Goal: Task Accomplishment & Management: Use online tool/utility

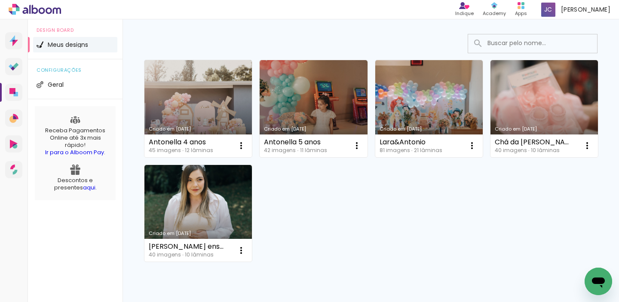
scroll to position [52, 0]
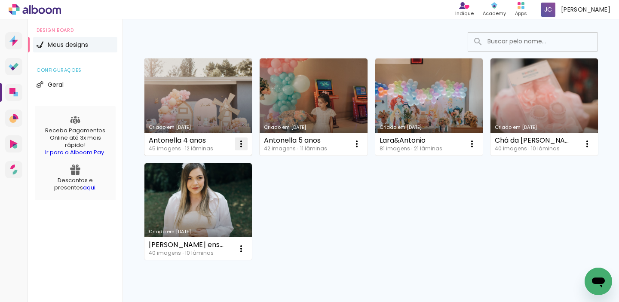
click at [241, 141] on iron-icon at bounding box center [241, 144] width 10 height 10
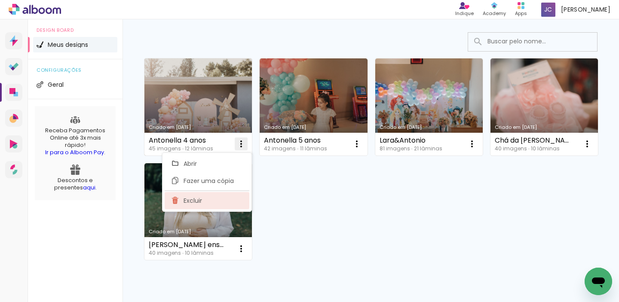
click at [233, 202] on paper-item "Excluir" at bounding box center [207, 200] width 85 height 17
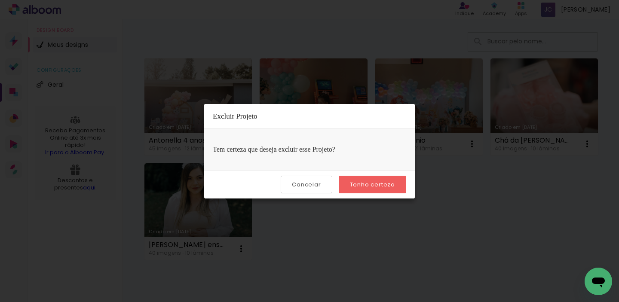
click at [397, 183] on paper-button "Tenho certeza" at bounding box center [372, 185] width 67 height 18
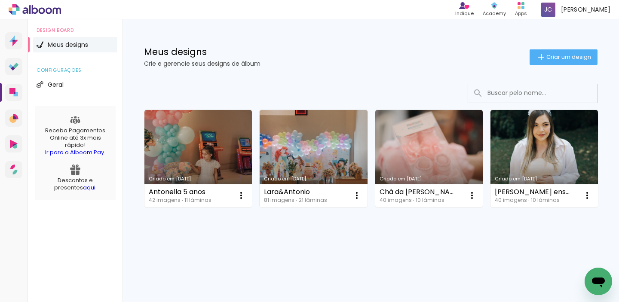
scroll to position [0, 0]
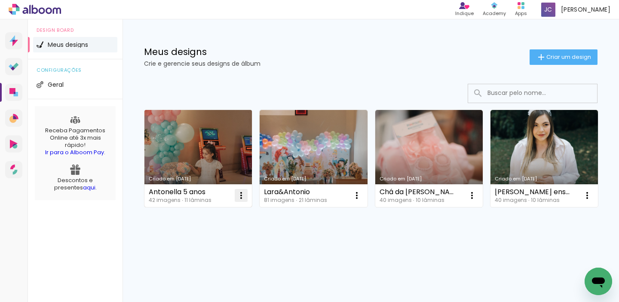
click at [245, 196] on iron-icon at bounding box center [241, 195] width 10 height 10
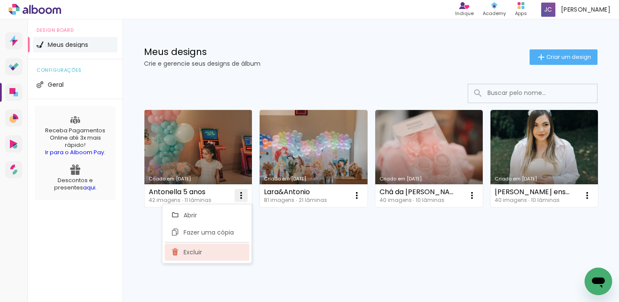
click at [234, 253] on paper-item "Excluir" at bounding box center [207, 252] width 85 height 17
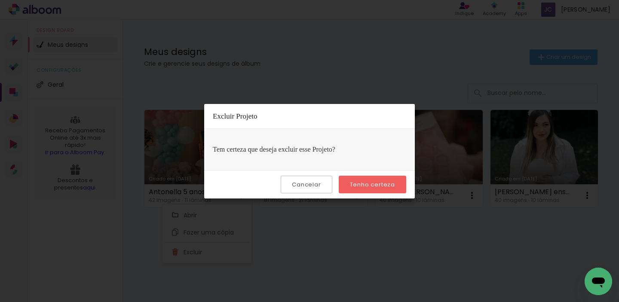
click at [0, 0] on slot "Tenho certeza" at bounding box center [0, 0] width 0 height 0
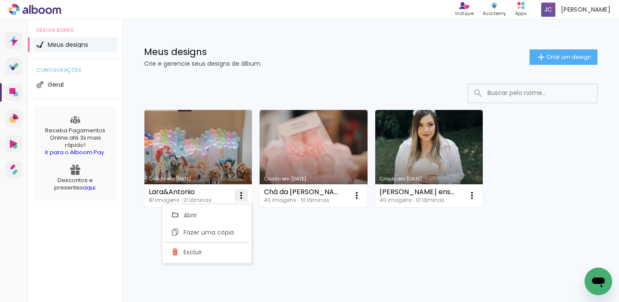
click at [243, 196] on iron-icon at bounding box center [241, 195] width 10 height 10
click at [241, 196] on iron-icon at bounding box center [241, 195] width 10 height 10
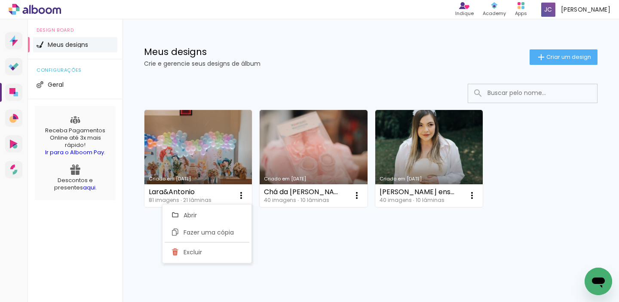
click at [291, 241] on div "Criado em 07/04/25 Lara&Antonio 81 imagens ∙ 21 lâminas Abrir Fazer uma cópia E…" at bounding box center [370, 181] width 496 height 212
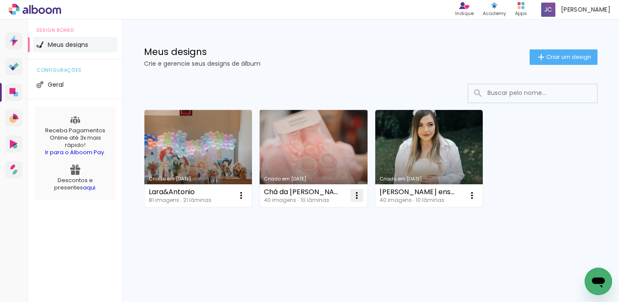
click at [360, 199] on iron-icon at bounding box center [356, 195] width 10 height 10
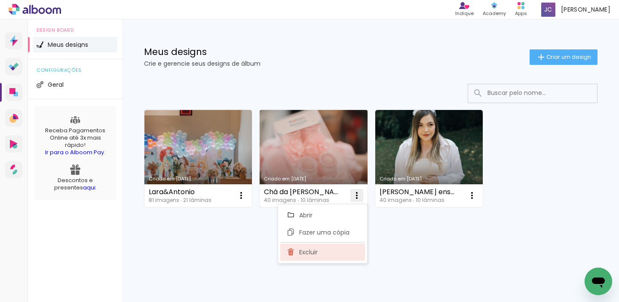
click at [358, 251] on paper-item "Excluir" at bounding box center [322, 252] width 85 height 17
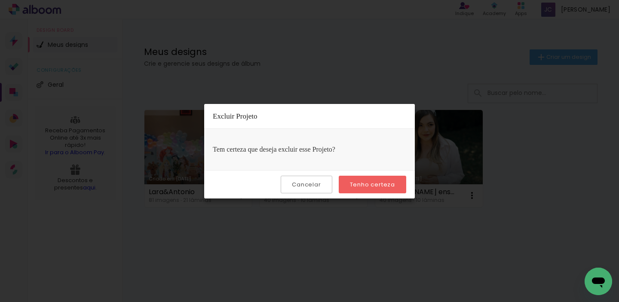
click at [0, 0] on slot "Tenho certeza" at bounding box center [0, 0] width 0 height 0
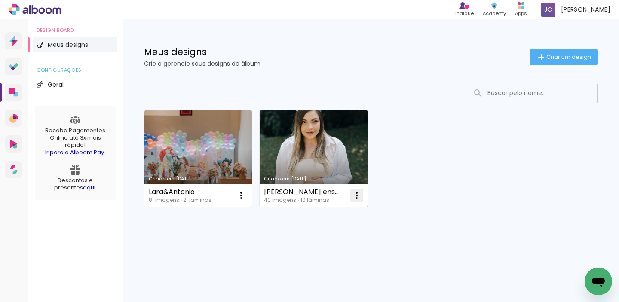
click at [355, 195] on iron-icon at bounding box center [356, 195] width 10 height 10
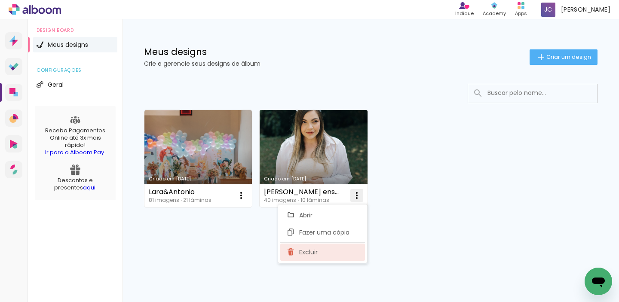
click at [348, 252] on paper-item "Excluir" at bounding box center [322, 252] width 85 height 17
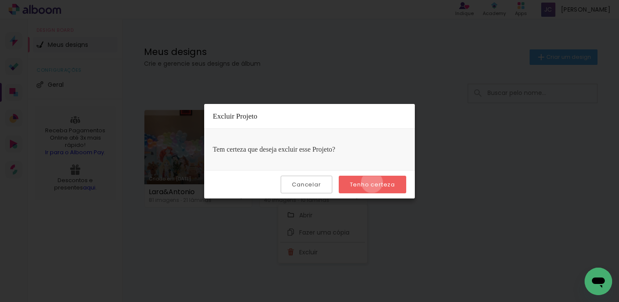
click at [0, 0] on slot "Tenho certeza" at bounding box center [0, 0] width 0 height 0
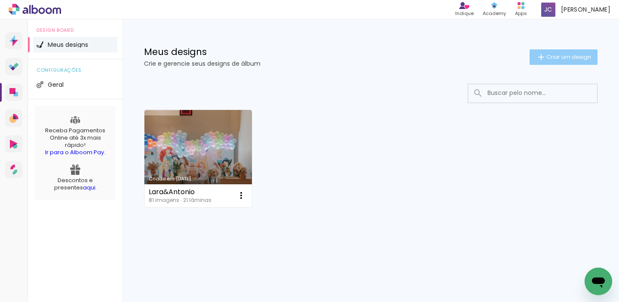
click at [576, 51] on paper-button "Criar um design" at bounding box center [563, 56] width 68 height 15
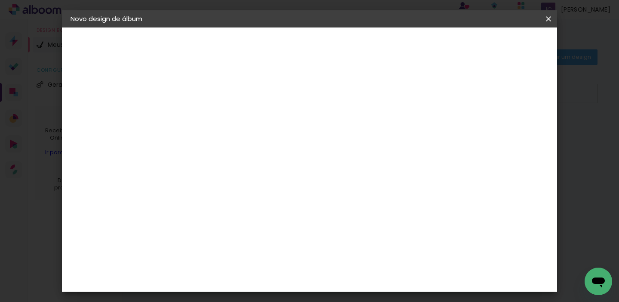
click at [211, 119] on input at bounding box center [211, 115] width 0 height 13
type input "Isabelle&Mateus"
type paper-input "Isabelle&Mateus"
click at [0, 0] on slot "Avançar" at bounding box center [0, 0] width 0 height 0
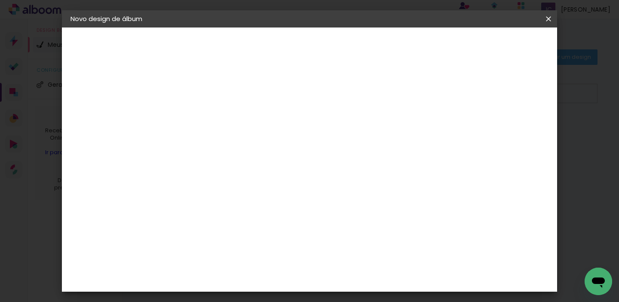
click at [276, 105] on input at bounding box center [232, 108] width 87 height 11
click at [261, 189] on div "DreambooksPro" at bounding box center [233, 192] width 56 height 7
click at [372, 46] on paper-button "Avançar" at bounding box center [351, 45] width 42 height 15
click at [244, 143] on input "text" at bounding box center [228, 149] width 34 height 13
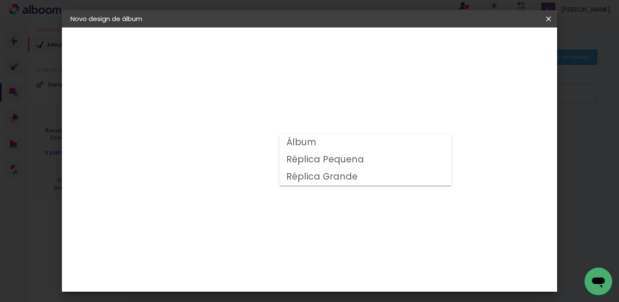
click at [343, 147] on paper-item "Álbum" at bounding box center [365, 142] width 172 height 17
type input "Álbum"
click at [269, 209] on span "25 × 25" at bounding box center [249, 218] width 40 height 18
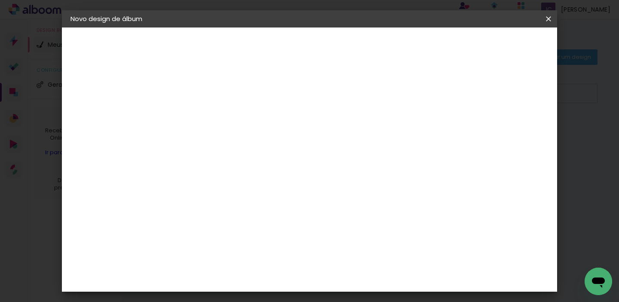
click at [0, 0] on slot "Avançar" at bounding box center [0, 0] width 0 height 0
click at [423, 46] on span "Iniciar design" at bounding box center [403, 46] width 39 height 6
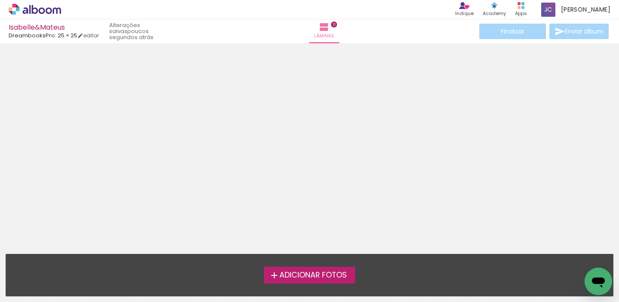
click at [303, 272] on span "Adicionar Fotos" at bounding box center [312, 276] width 67 height 8
click at [0, 0] on input "file" at bounding box center [0, 0] width 0 height 0
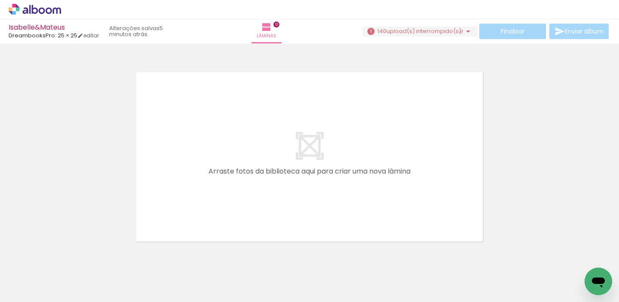
click at [457, 32] on span "upload(s) interrompido(s)!" at bounding box center [424, 31] width 76 height 8
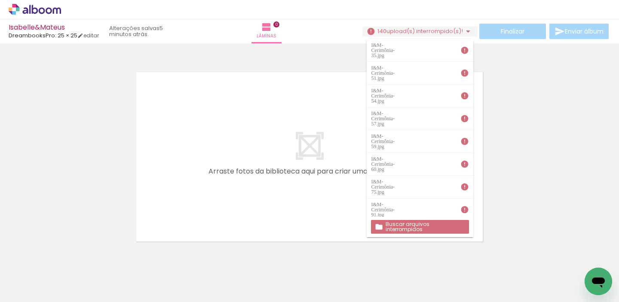
click at [0, 0] on slot "Buscar arquivos interrompidos" at bounding box center [0, 0] width 0 height 0
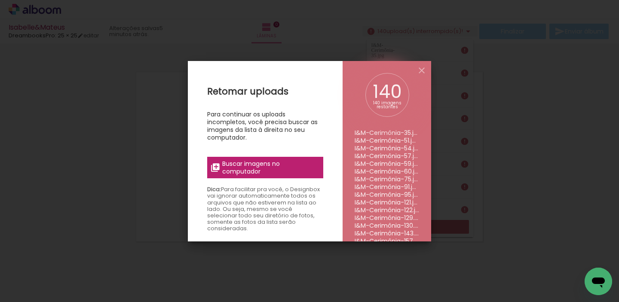
click at [270, 164] on span "Buscar imagens no computador" at bounding box center [270, 167] width 96 height 15
click at [0, 0] on input "file" at bounding box center [0, 0] width 0 height 0
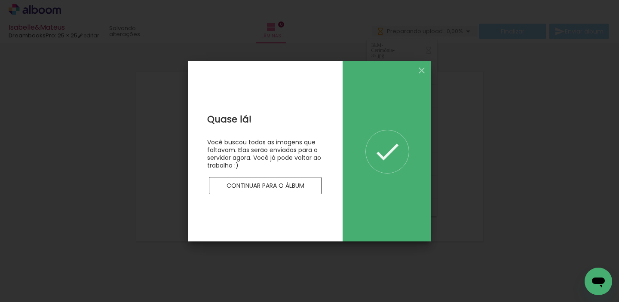
click at [0, 0] on slot "Continuar para o álbum" at bounding box center [0, 0] width 0 height 0
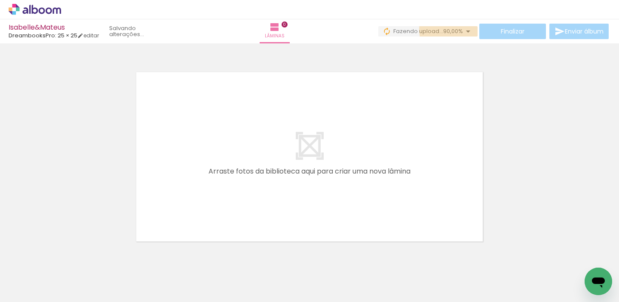
click at [463, 29] on iron-icon at bounding box center [468, 31] width 10 height 10
click at [322, 154] on quentale-layouter at bounding box center [309, 156] width 354 height 177
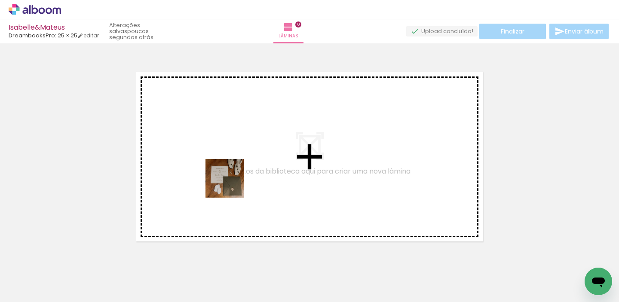
drag, startPoint x: 175, startPoint y: 278, endPoint x: 243, endPoint y: 166, distance: 131.3
click at [243, 166] on quentale-workspace at bounding box center [309, 151] width 619 height 302
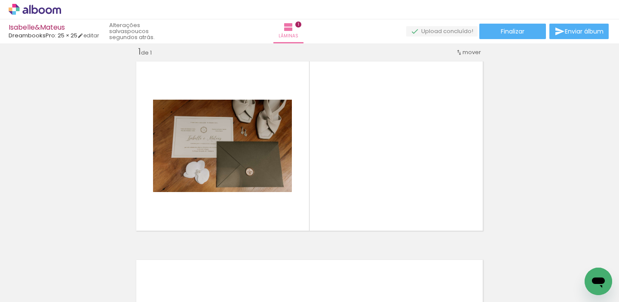
scroll to position [0, 4714]
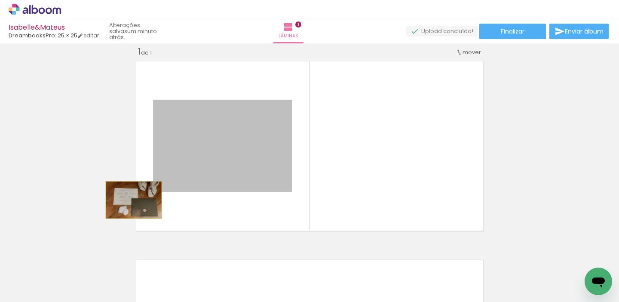
drag, startPoint x: 222, startPoint y: 141, endPoint x: 134, endPoint y: 200, distance: 106.2
click at [134, 200] on quentale-layouter at bounding box center [309, 146] width 354 height 177
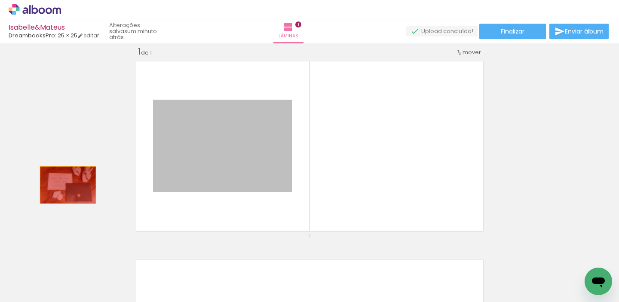
drag, startPoint x: 269, startPoint y: 165, endPoint x: 68, endPoint y: 185, distance: 202.1
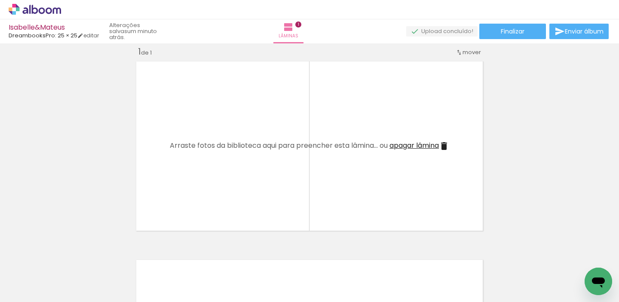
scroll to position [0, 4735]
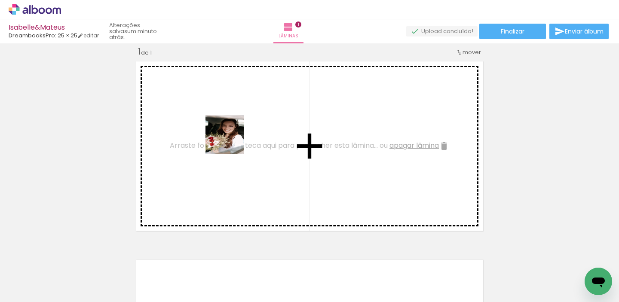
drag, startPoint x: 210, startPoint y: 279, endPoint x: 230, endPoint y: 136, distance: 144.9
click at [230, 136] on quentale-workspace at bounding box center [309, 151] width 619 height 302
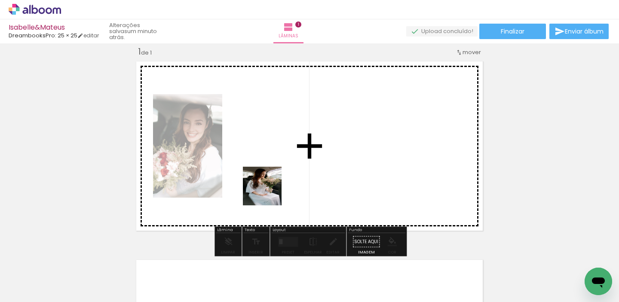
drag, startPoint x: 263, startPoint y: 287, endPoint x: 270, endPoint y: 181, distance: 106.4
click at [270, 181] on quentale-workspace at bounding box center [309, 151] width 619 height 302
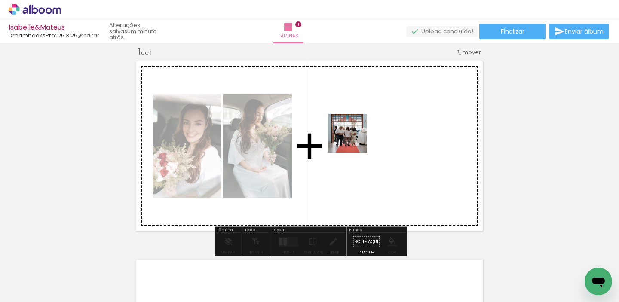
drag, startPoint x: 306, startPoint y: 284, endPoint x: 354, endPoint y: 131, distance: 160.8
click at [354, 131] on quentale-workspace at bounding box center [309, 151] width 619 height 302
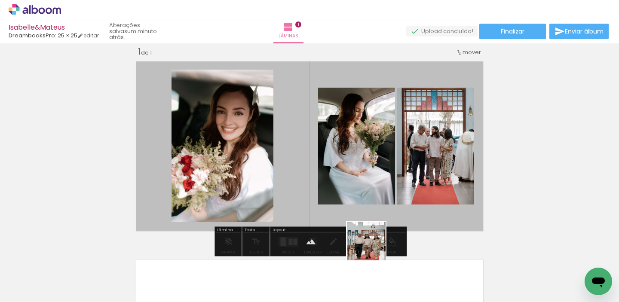
drag, startPoint x: 366, startPoint y: 284, endPoint x: 399, endPoint y: 192, distance: 98.5
click at [399, 192] on quentale-workspace at bounding box center [309, 151] width 619 height 302
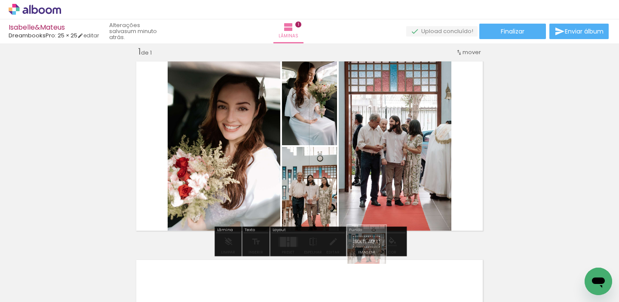
drag, startPoint x: 366, startPoint y: 282, endPoint x: 396, endPoint y: 187, distance: 99.9
click at [396, 187] on quentale-workspace at bounding box center [309, 151] width 619 height 302
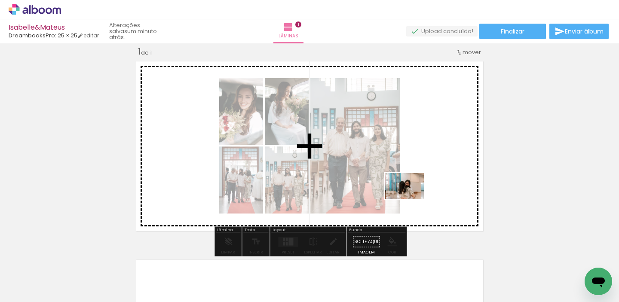
drag, startPoint x: 415, startPoint y: 274, endPoint x: 411, endPoint y: 192, distance: 82.6
click at [411, 192] on quentale-workspace at bounding box center [309, 151] width 619 height 302
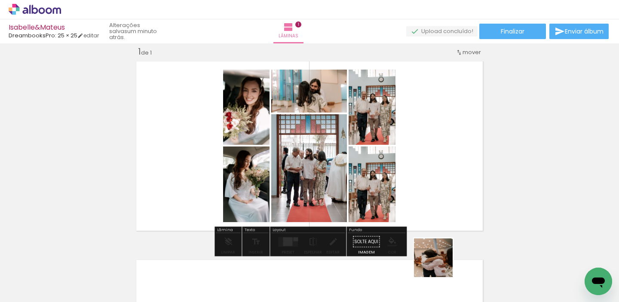
drag, startPoint x: 446, startPoint y: 287, endPoint x: 425, endPoint y: 199, distance: 89.8
click at [425, 199] on quentale-workspace at bounding box center [309, 151] width 619 height 302
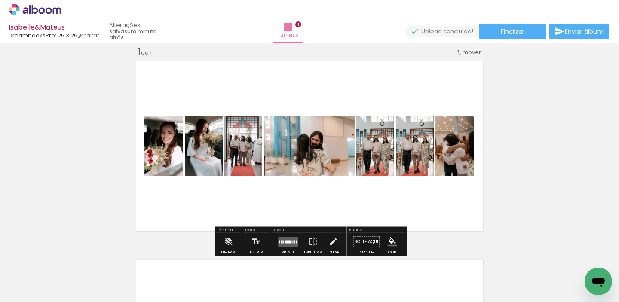
click at [539, 144] on div "Inserir lâmina 1 de 1" at bounding box center [309, 234] width 619 height 397
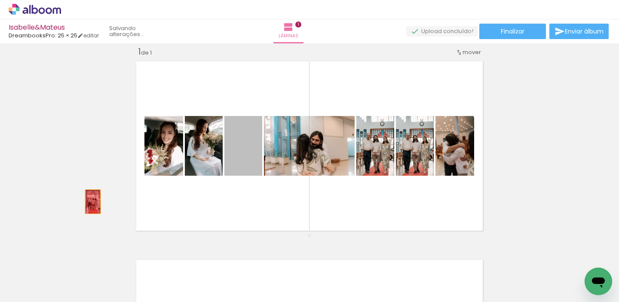
drag, startPoint x: 249, startPoint y: 163, endPoint x: 75, endPoint y: 189, distance: 175.9
click at [75, 189] on div "Inserir lâmina 1 de 1" at bounding box center [309, 234] width 619 height 397
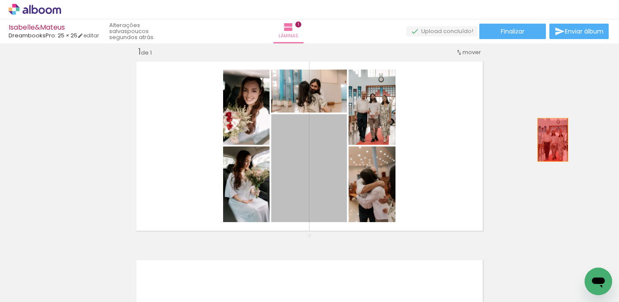
drag, startPoint x: 324, startPoint y: 201, endPoint x: 556, endPoint y: 139, distance: 239.7
click at [556, 139] on div "Inserir lâmina 1 de 1" at bounding box center [309, 234] width 619 height 397
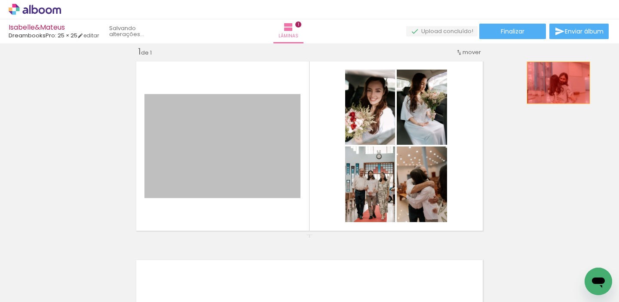
drag, startPoint x: 249, startPoint y: 157, endPoint x: 558, endPoint y: 83, distance: 317.8
click at [558, 83] on div "Inserir lâmina 1 de 1" at bounding box center [309, 234] width 619 height 397
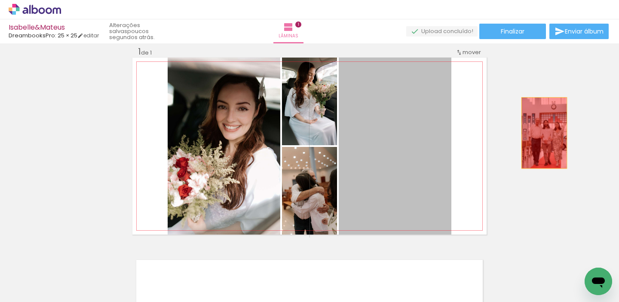
drag, startPoint x: 378, startPoint y: 160, endPoint x: 544, endPoint y: 132, distance: 168.5
click at [544, 132] on div "Inserir lâmina 1 de 1" at bounding box center [309, 234] width 619 height 397
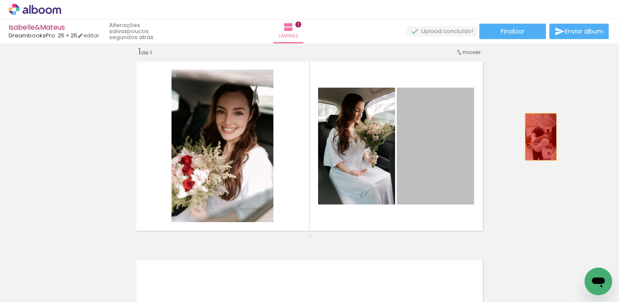
drag, startPoint x: 437, startPoint y: 176, endPoint x: 541, endPoint y: 136, distance: 111.8
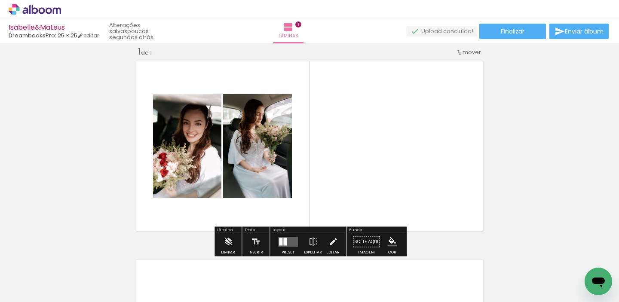
click at [287, 243] on quentale-layouter at bounding box center [288, 242] width 20 height 10
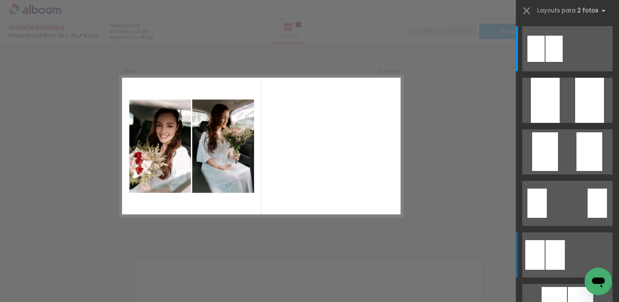
click at [560, 251] on div at bounding box center [554, 255] width 19 height 30
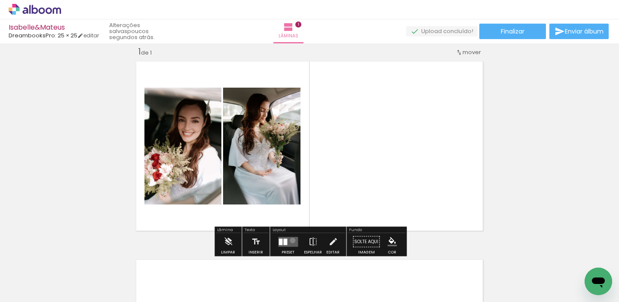
click at [290, 240] on quentale-layouter at bounding box center [288, 242] width 20 height 10
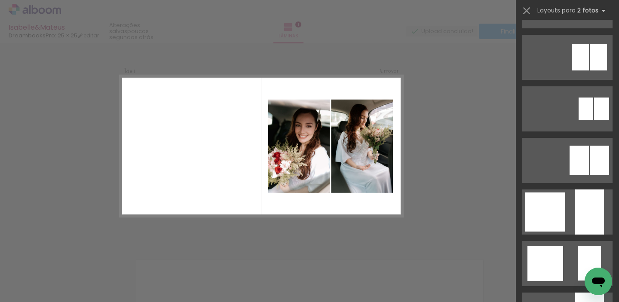
scroll to position [560, 0]
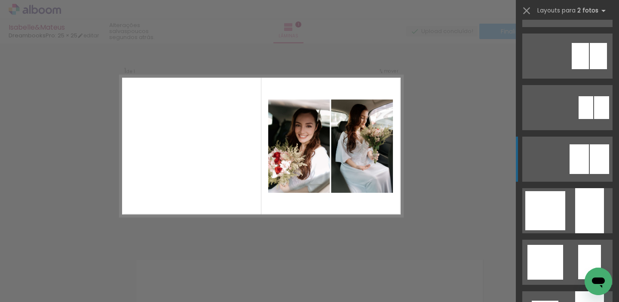
click at [596, 151] on div at bounding box center [599, 159] width 19 height 30
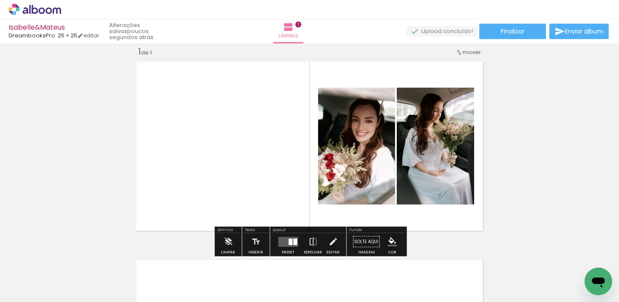
click at [541, 147] on div "Inserir lâmina 1 de 1" at bounding box center [309, 234] width 619 height 397
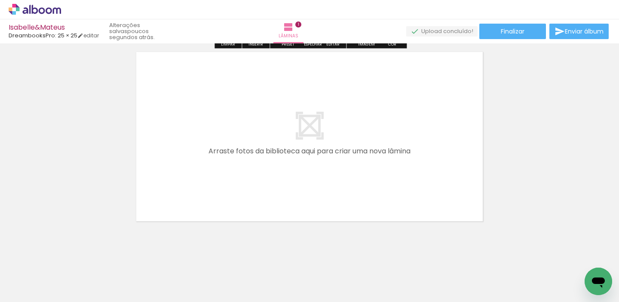
scroll to position [217, 0]
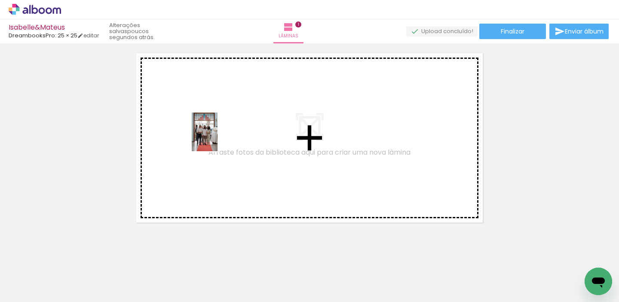
drag, startPoint x: 309, startPoint y: 281, endPoint x: 217, endPoint y: 138, distance: 169.1
click at [217, 138] on quentale-workspace at bounding box center [309, 151] width 619 height 302
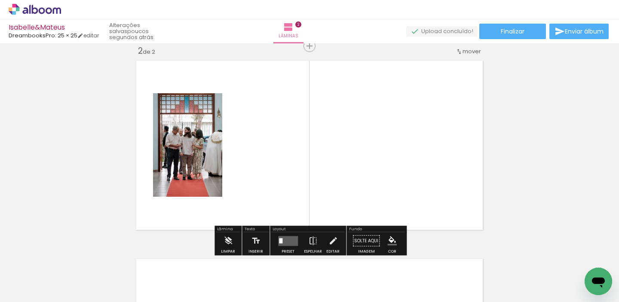
scroll to position [209, 0]
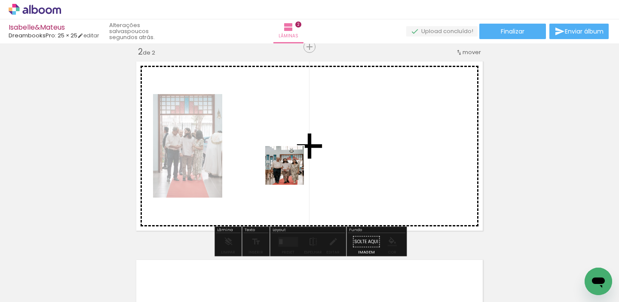
drag, startPoint x: 355, startPoint y: 276, endPoint x: 266, endPoint y: 141, distance: 162.8
click at [266, 141] on quentale-workspace at bounding box center [309, 151] width 619 height 302
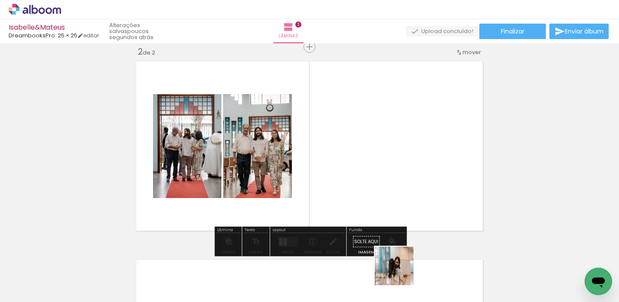
drag, startPoint x: 403, startPoint y: 279, endPoint x: 359, endPoint y: 159, distance: 128.3
click at [359, 159] on quentale-workspace at bounding box center [309, 151] width 619 height 302
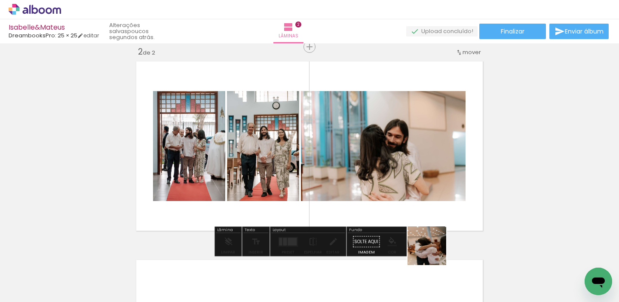
drag, startPoint x: 444, startPoint y: 282, endPoint x: 413, endPoint y: 170, distance: 116.8
click at [413, 170] on quentale-workspace at bounding box center [309, 151] width 619 height 302
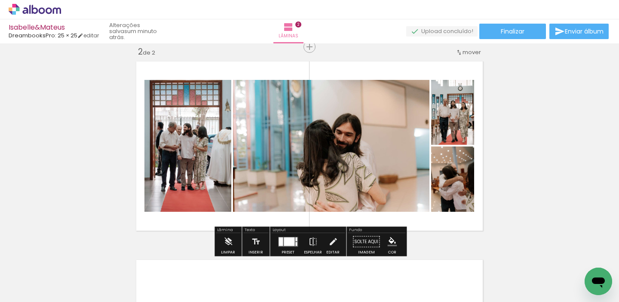
click at [295, 243] on div at bounding box center [296, 244] width 2 height 4
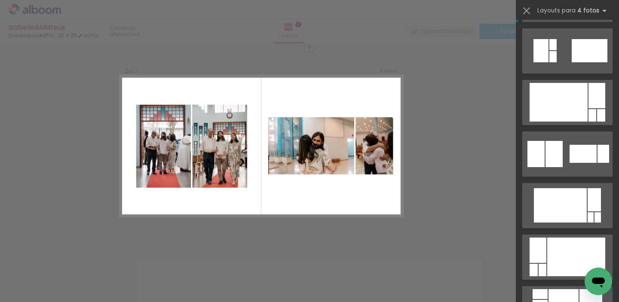
scroll to position [2891, 0]
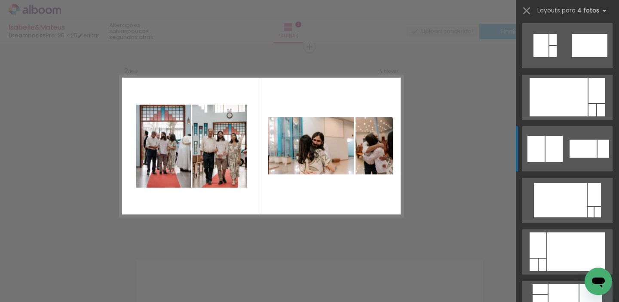
click at [559, 134] on quentale-layouter at bounding box center [567, 148] width 90 height 45
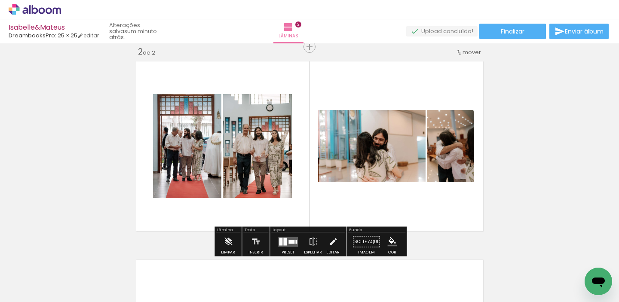
click at [401, 152] on quentale-photo at bounding box center [371, 146] width 107 height 72
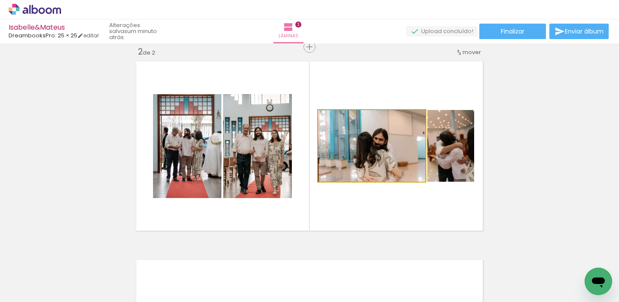
click at [370, 166] on quentale-photo at bounding box center [371, 146] width 107 height 72
click at [371, 166] on quentale-photo at bounding box center [371, 146] width 107 height 72
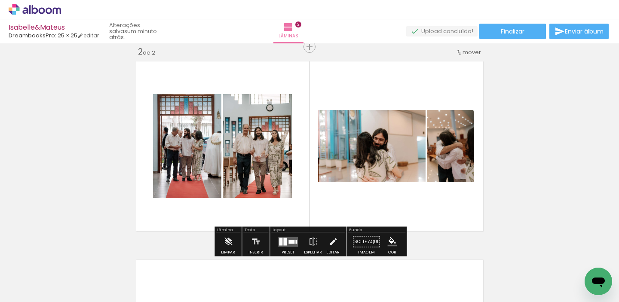
click at [570, 159] on div "Inserir lâmina 1 de 2 Inserir lâmina 2 de 2" at bounding box center [309, 135] width 619 height 596
click at [361, 173] on quentale-photo at bounding box center [371, 146] width 107 height 72
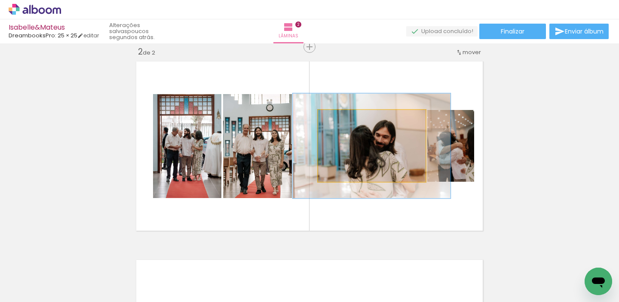
drag, startPoint x: 338, startPoint y: 118, endPoint x: 352, endPoint y: 120, distance: 13.9
click at [352, 120] on div at bounding box center [352, 119] width 8 height 8
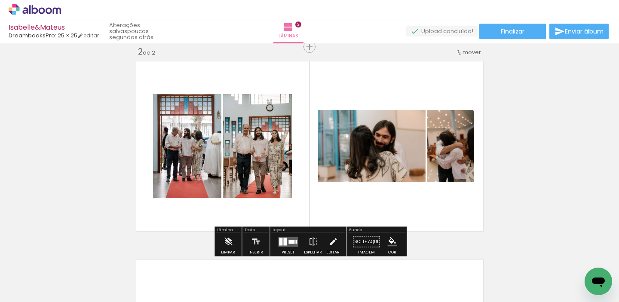
click at [514, 121] on div "Inserir lâmina 1 de 2 Inserir lâmina 2 de 2" at bounding box center [309, 135] width 619 height 596
click at [376, 179] on quentale-photo at bounding box center [371, 146] width 107 height 72
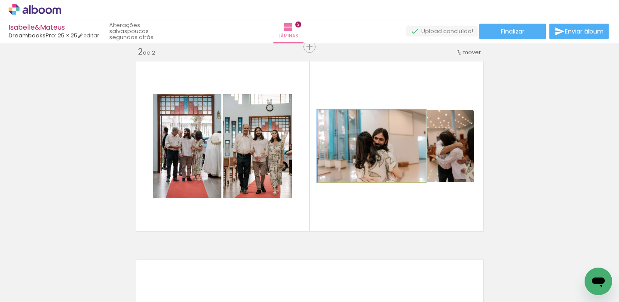
drag, startPoint x: 354, startPoint y: 123, endPoint x: 336, endPoint y: 123, distance: 18.0
type paper-slider "100"
click at [336, 123] on div at bounding box center [339, 119] width 14 height 14
click at [365, 159] on quentale-photo at bounding box center [371, 146] width 107 height 72
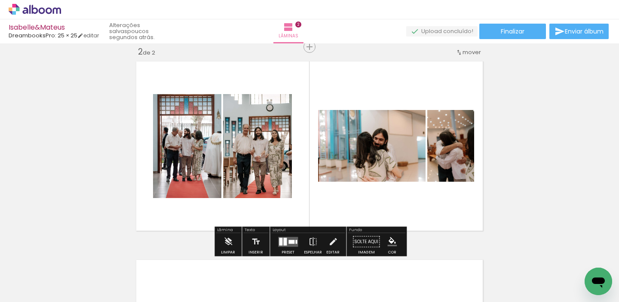
click at [366, 177] on quentale-photo at bounding box center [371, 146] width 107 height 72
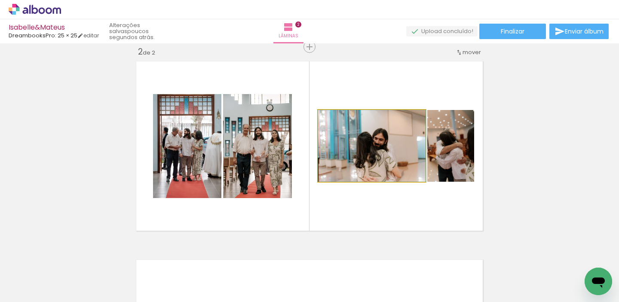
click at [366, 177] on quentale-photo at bounding box center [371, 146] width 107 height 72
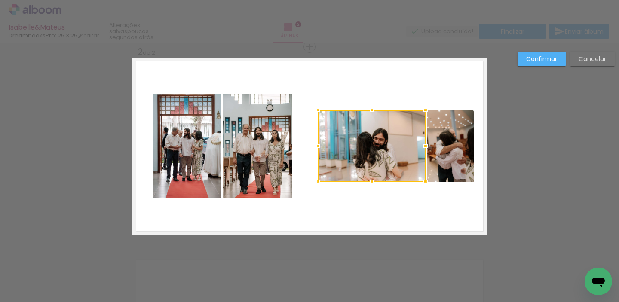
click at [366, 177] on div at bounding box center [371, 181] width 17 height 17
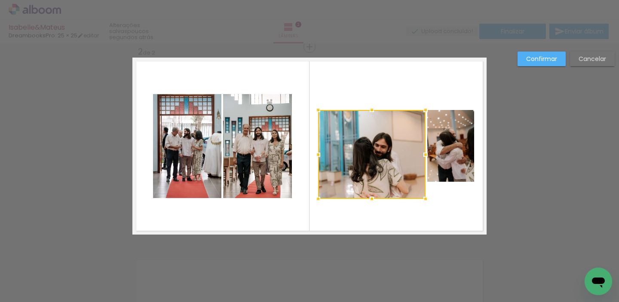
drag, startPoint x: 373, startPoint y: 182, endPoint x: 373, endPoint y: 199, distance: 17.2
click at [373, 199] on div at bounding box center [371, 198] width 17 height 17
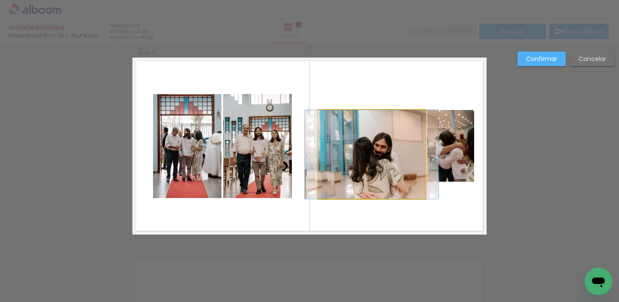
click at [370, 120] on quentale-photo at bounding box center [371, 154] width 107 height 89
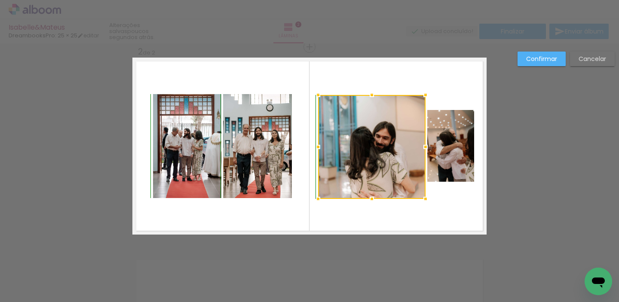
drag, startPoint x: 370, startPoint y: 110, endPoint x: 370, endPoint y: 92, distance: 17.6
click at [370, 92] on div at bounding box center [371, 94] width 17 height 17
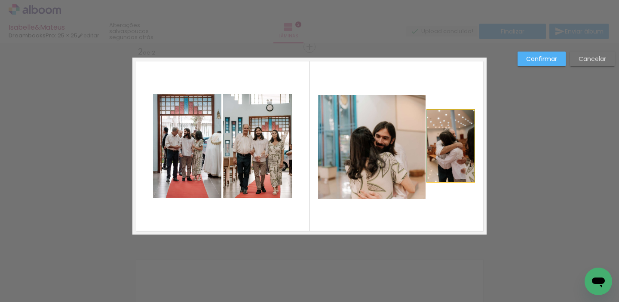
click at [457, 143] on quentale-photo at bounding box center [450, 146] width 47 height 72
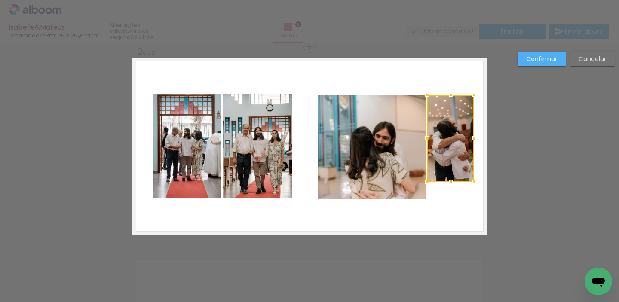
drag, startPoint x: 451, startPoint y: 110, endPoint x: 451, endPoint y: 97, distance: 12.9
click at [451, 97] on div at bounding box center [450, 94] width 17 height 17
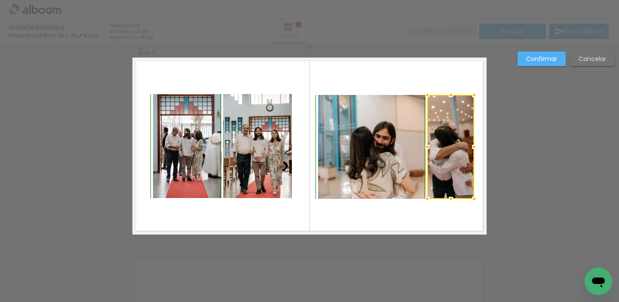
drag, startPoint x: 449, startPoint y: 180, endPoint x: 451, endPoint y: 194, distance: 14.3
click at [451, 194] on div at bounding box center [450, 198] width 17 height 17
click at [507, 174] on div "Confirmar Cancelar" at bounding box center [309, 142] width 619 height 616
click at [449, 97] on div at bounding box center [450, 91] width 17 height 17
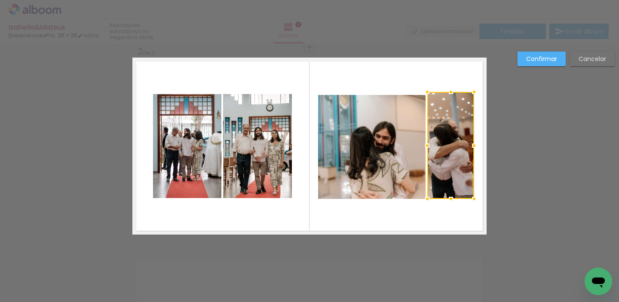
click at [380, 119] on quentale-photo at bounding box center [371, 147] width 107 height 104
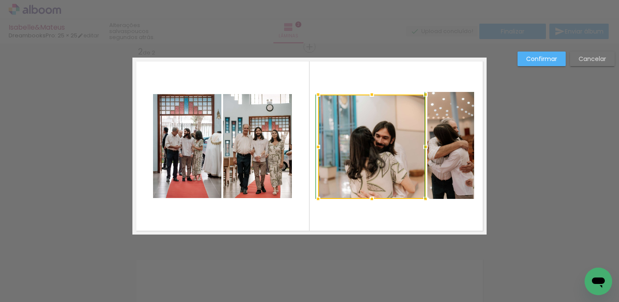
drag, startPoint x: 370, startPoint y: 95, endPoint x: 370, endPoint y: 89, distance: 5.6
click at [370, 89] on div at bounding box center [371, 94] width 17 height 17
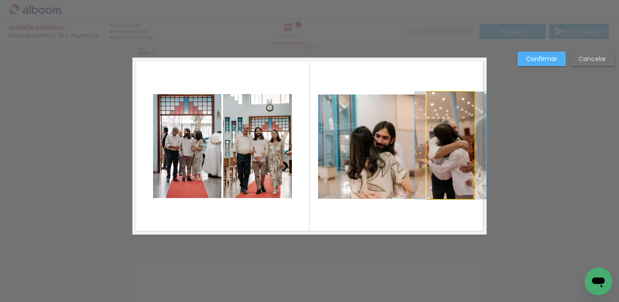
click at [438, 105] on quentale-photo at bounding box center [450, 145] width 47 height 107
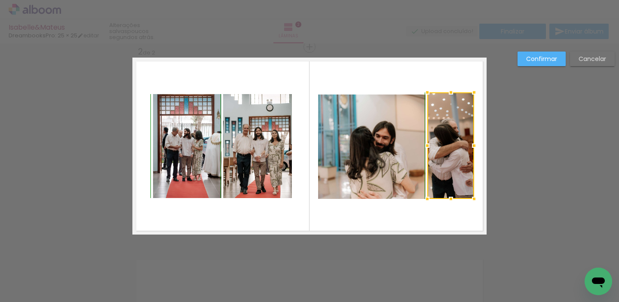
drag, startPoint x: 451, startPoint y: 91, endPoint x: 451, endPoint y: 98, distance: 7.3
click at [451, 98] on div at bounding box center [450, 92] width 17 height 17
click at [451, 79] on quentale-layouter at bounding box center [309, 146] width 354 height 177
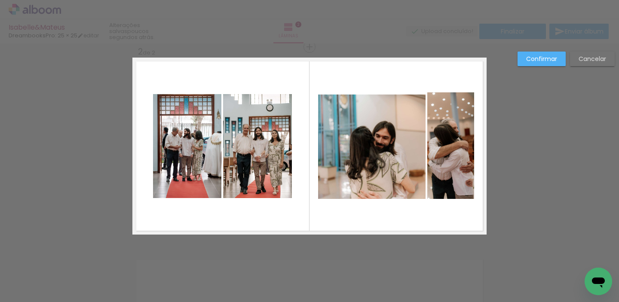
click at [471, 105] on quentale-photo at bounding box center [450, 145] width 47 height 107
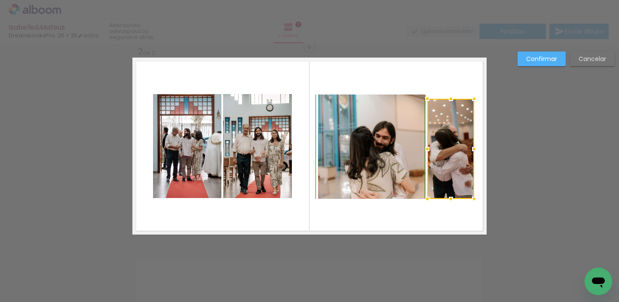
click at [448, 89] on album-spread "2 de 2" at bounding box center [309, 146] width 354 height 177
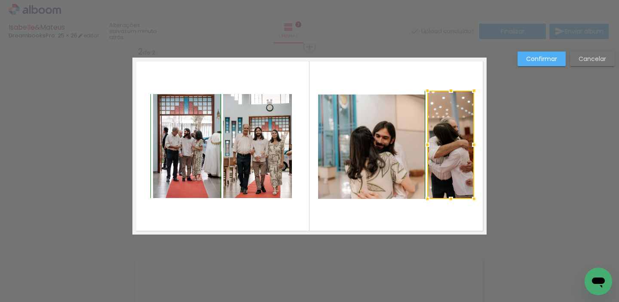
click at [450, 99] on div at bounding box center [450, 145] width 47 height 108
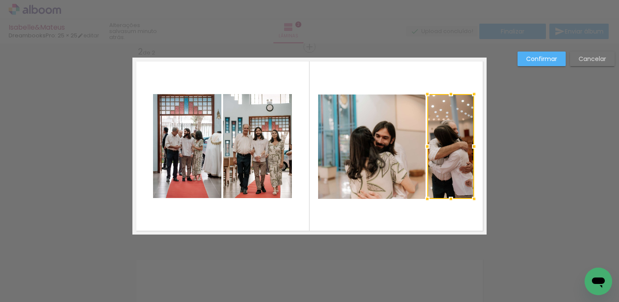
click at [450, 90] on div at bounding box center [450, 94] width 17 height 17
click at [447, 79] on quentale-layouter at bounding box center [309, 146] width 354 height 177
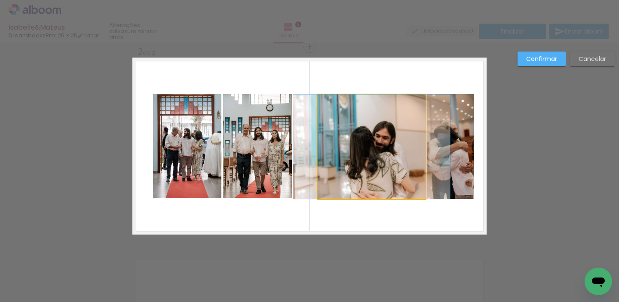
click at [400, 130] on quentale-photo at bounding box center [371, 147] width 107 height 104
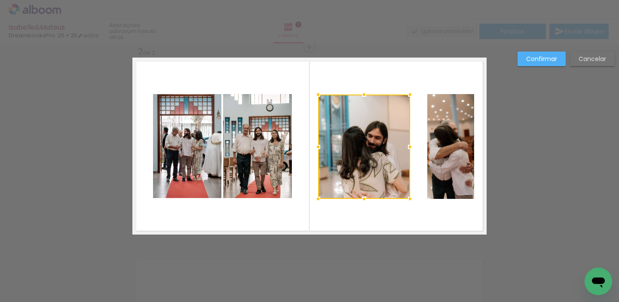
drag, startPoint x: 426, startPoint y: 146, endPoint x: 410, endPoint y: 146, distance: 15.5
click at [410, 146] on div at bounding box center [409, 146] width 17 height 17
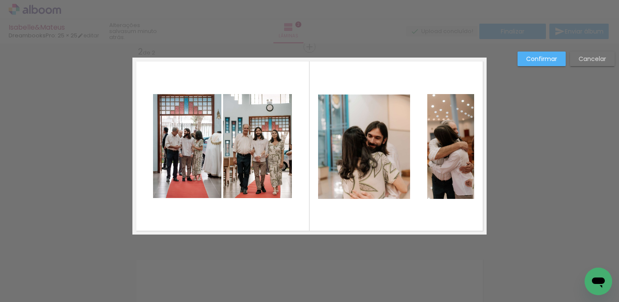
click at [375, 150] on quentale-photo at bounding box center [364, 147] width 92 height 104
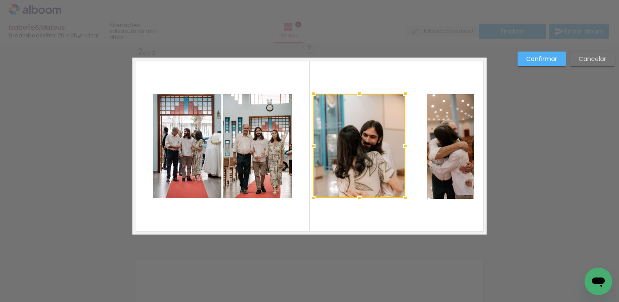
click at [371, 150] on div at bounding box center [359, 146] width 92 height 104
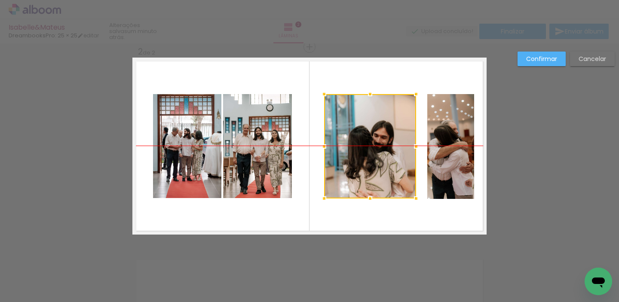
drag, startPoint x: 361, startPoint y: 147, endPoint x: 372, endPoint y: 147, distance: 10.7
click at [372, 147] on div at bounding box center [370, 146] width 92 height 104
click at [440, 142] on quentale-photo at bounding box center [450, 146] width 47 height 105
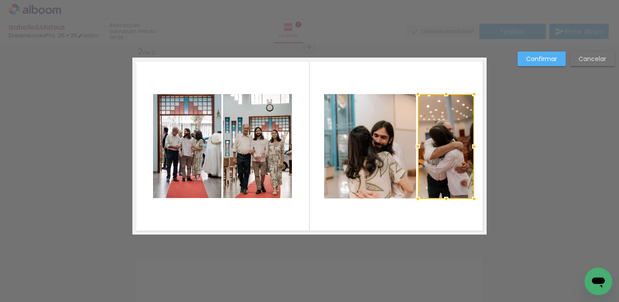
drag, startPoint x: 427, startPoint y: 146, endPoint x: 418, endPoint y: 145, distance: 9.1
click at [418, 145] on div at bounding box center [417, 146] width 17 height 17
click at [441, 82] on quentale-layouter at bounding box center [309, 146] width 354 height 177
click at [392, 119] on quentale-photo at bounding box center [370, 146] width 92 height 104
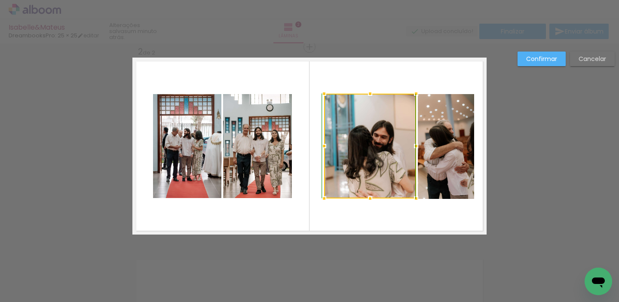
click at [371, 92] on div at bounding box center [369, 93] width 17 height 17
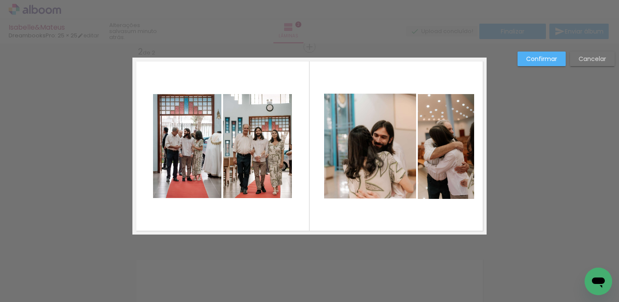
click at [379, 104] on quentale-photo at bounding box center [370, 146] width 92 height 105
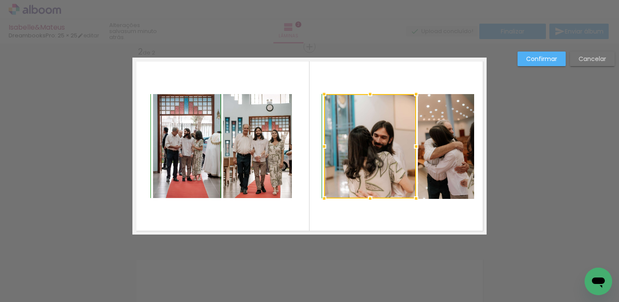
click at [370, 95] on div at bounding box center [369, 94] width 17 height 17
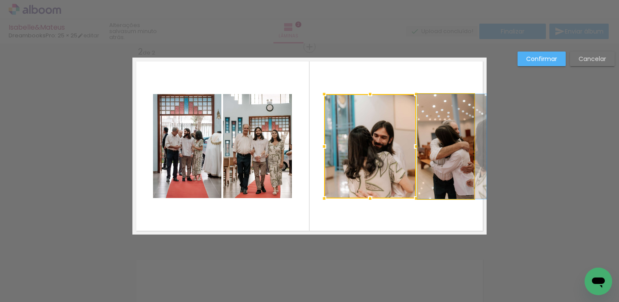
drag, startPoint x: 428, startPoint y: 156, endPoint x: 434, endPoint y: 154, distance: 6.2
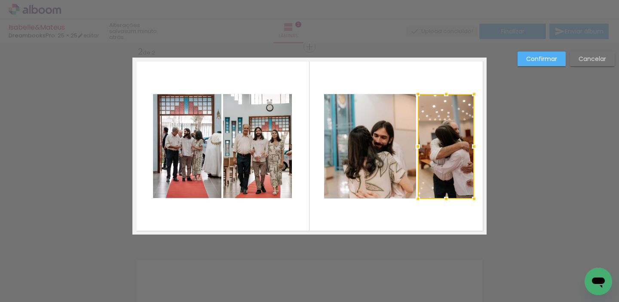
click at [467, 72] on quentale-layouter at bounding box center [309, 146] width 354 height 177
click at [370, 141] on quentale-photo at bounding box center [370, 146] width 92 height 104
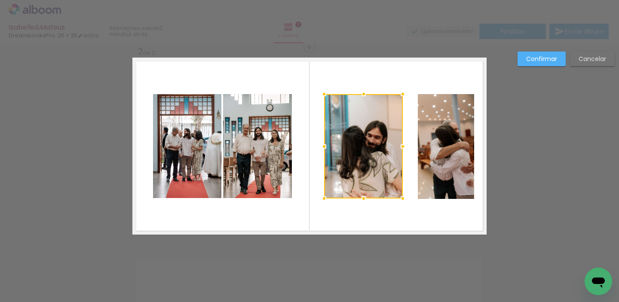
drag, startPoint x: 416, startPoint y: 146, endPoint x: 402, endPoint y: 146, distance: 13.8
click at [402, 147] on div at bounding box center [402, 146] width 17 height 17
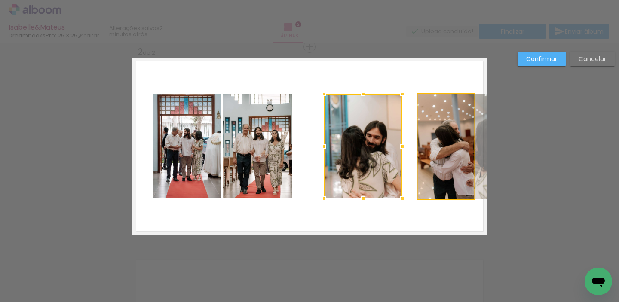
click at [434, 140] on quentale-photo at bounding box center [446, 146] width 56 height 105
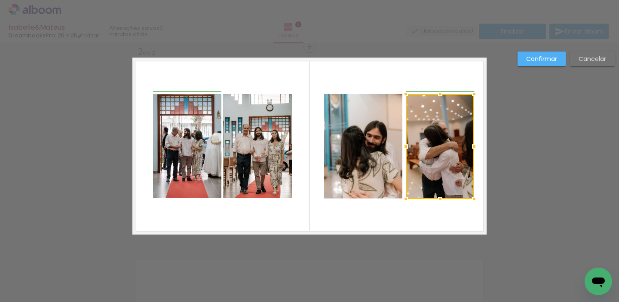
drag, startPoint x: 417, startPoint y: 145, endPoint x: 406, endPoint y: 146, distance: 10.8
click at [406, 146] on div at bounding box center [405, 146] width 17 height 17
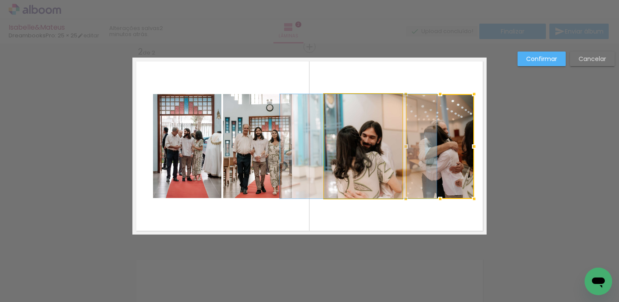
drag, startPoint x: 373, startPoint y: 145, endPoint x: 368, endPoint y: 145, distance: 4.7
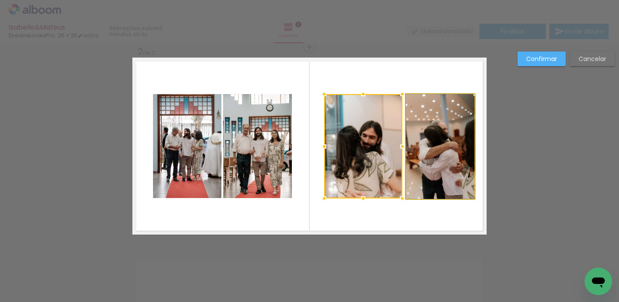
click at [449, 141] on quentale-photo at bounding box center [440, 146] width 68 height 105
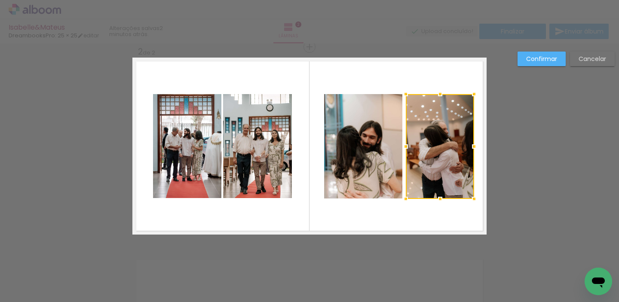
click at [426, 68] on quentale-layouter at bounding box center [309, 146] width 354 height 177
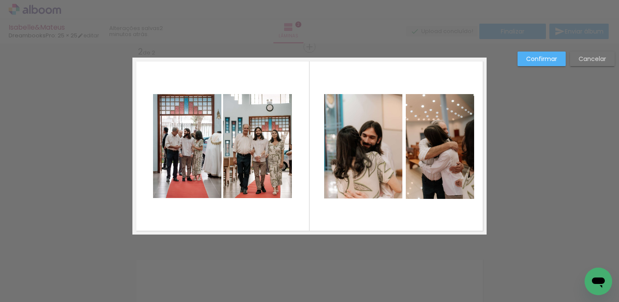
click at [285, 66] on quentale-layouter at bounding box center [309, 146] width 354 height 177
click at [396, 101] on quentale-photo at bounding box center [363, 146] width 78 height 104
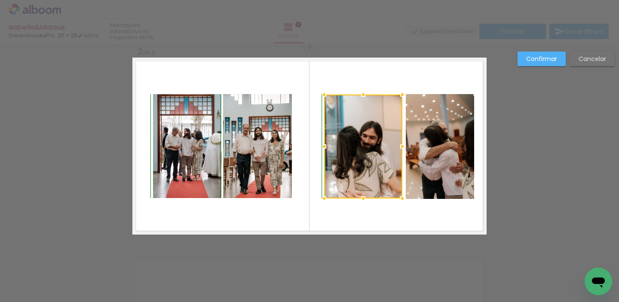
click at [363, 95] on div at bounding box center [362, 94] width 17 height 17
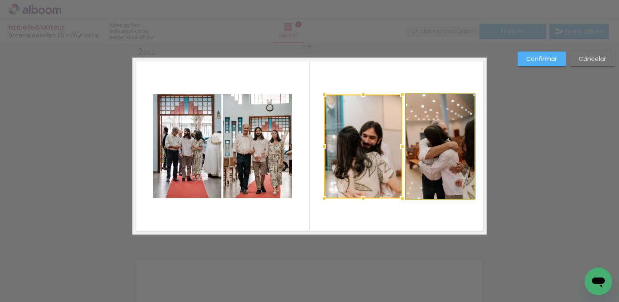
click at [440, 103] on quentale-photo at bounding box center [440, 146] width 68 height 105
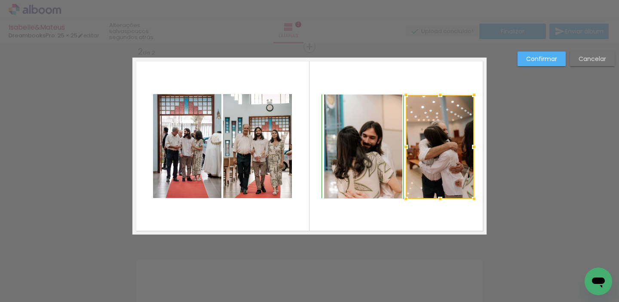
click at [440, 94] on div at bounding box center [439, 94] width 17 height 17
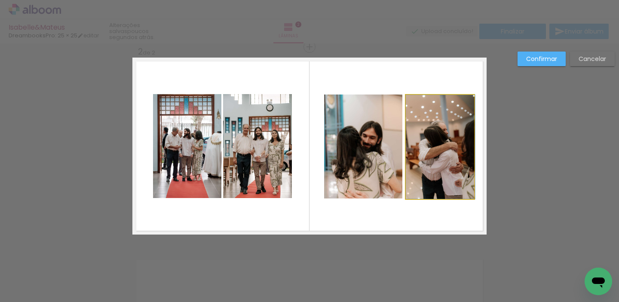
click at [437, 105] on quentale-photo at bounding box center [440, 147] width 68 height 104
click at [439, 95] on div at bounding box center [439, 94] width 17 height 17
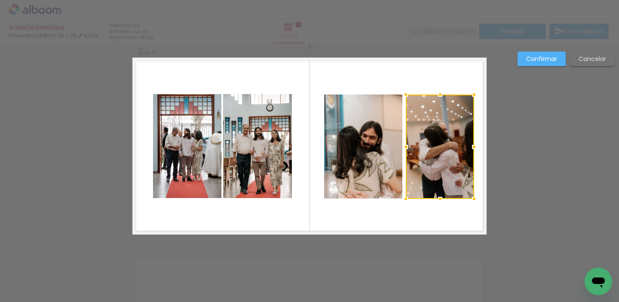
click at [444, 70] on quentale-layouter at bounding box center [309, 146] width 354 height 177
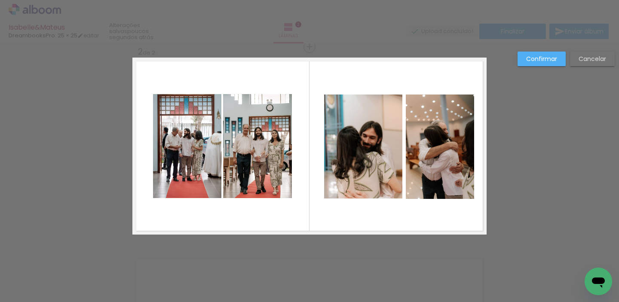
click at [0, 0] on slot "Confirmar" at bounding box center [0, 0] width 0 height 0
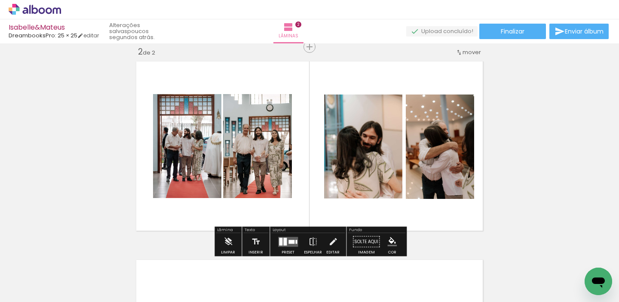
click at [542, 170] on div "Inserir lâmina 1 de 2 Inserir lâmina 2 de 2" at bounding box center [309, 135] width 619 height 596
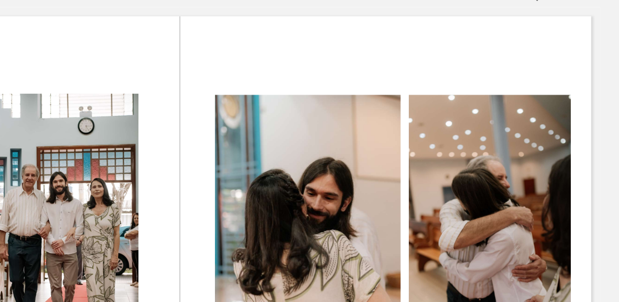
click at [0, 0] on slot "P&B" at bounding box center [0, 0] width 0 height 0
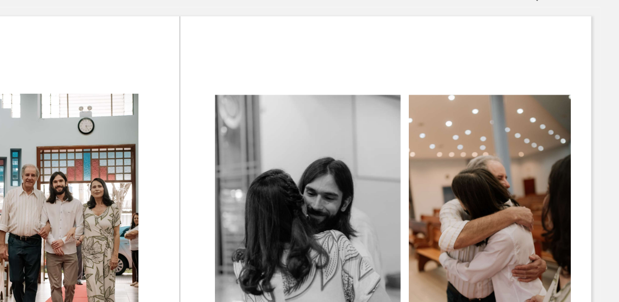
click at [0, 0] on slot "P&B" at bounding box center [0, 0] width 0 height 0
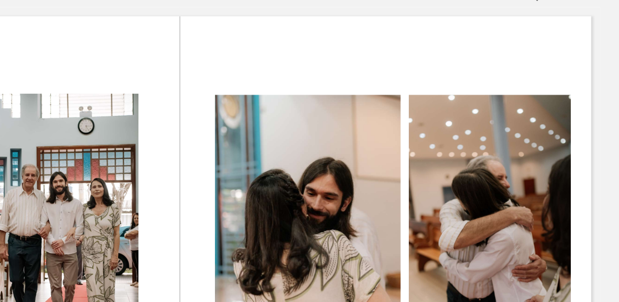
click at [280, 109] on paper-slider at bounding box center [259, 103] width 47 height 13
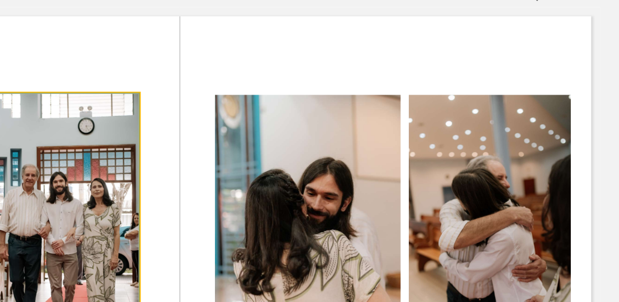
click at [284, 113] on quentale-photo at bounding box center [257, 146] width 69 height 104
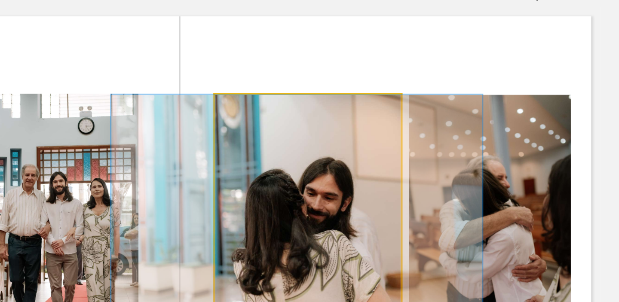
click at [325, 95] on quentale-photo at bounding box center [363, 147] width 78 height 104
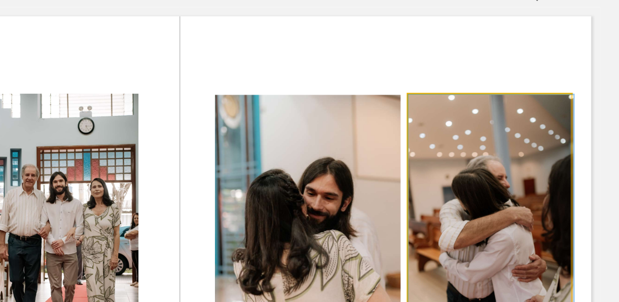
click at [418, 101] on iron-icon at bounding box center [414, 103] width 9 height 9
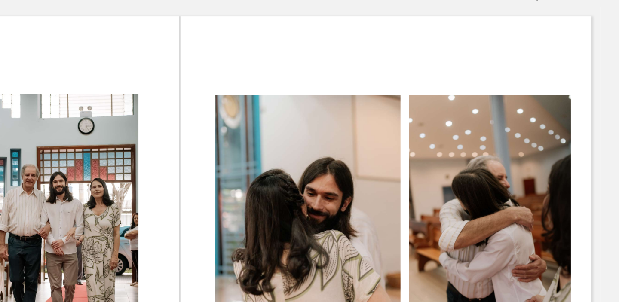
click at [391, 122] on quentale-photo at bounding box center [363, 147] width 78 height 104
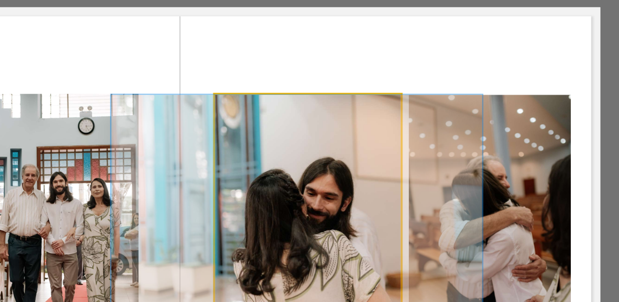
click at [388, 119] on quentale-photo at bounding box center [363, 147] width 78 height 104
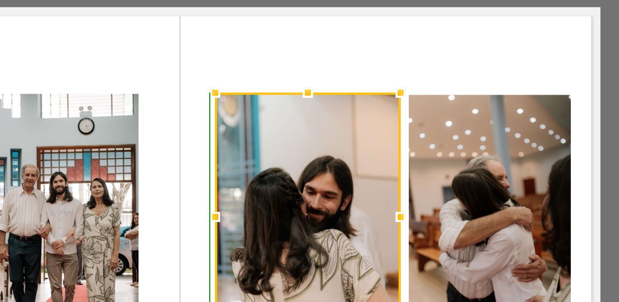
click at [362, 95] on div at bounding box center [362, 93] width 17 height 17
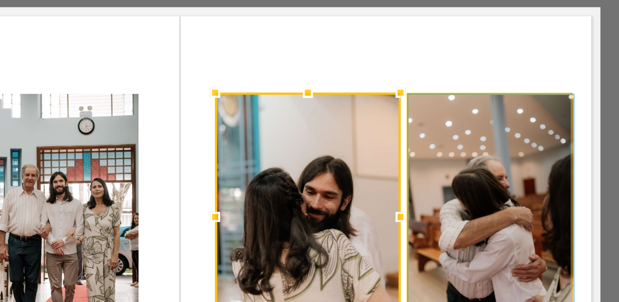
click at [415, 103] on quentale-photo at bounding box center [440, 147] width 68 height 104
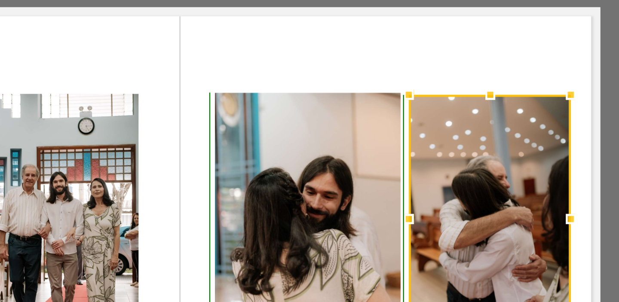
click at [439, 90] on div at bounding box center [439, 94] width 17 height 17
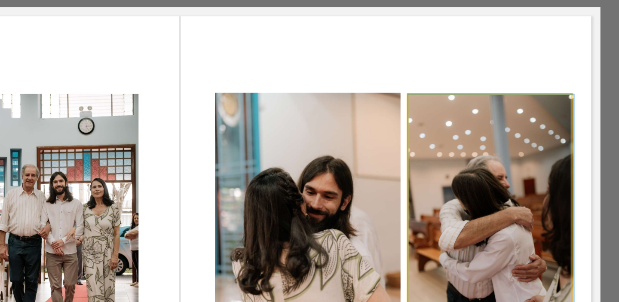
click at [468, 101] on quentale-photo at bounding box center [440, 147] width 68 height 104
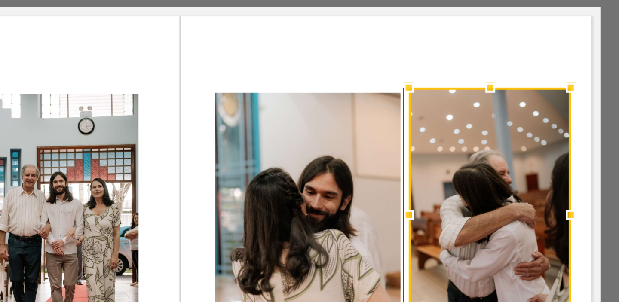
click at [440, 95] on div at bounding box center [439, 91] width 17 height 17
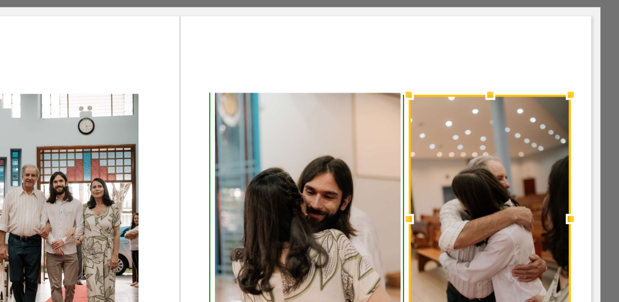
click at [440, 92] on div at bounding box center [439, 94] width 17 height 17
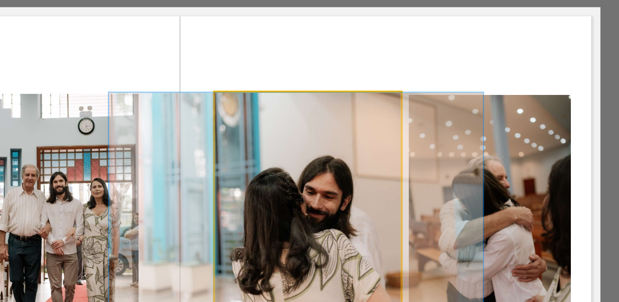
click at [388, 103] on quentale-photo at bounding box center [363, 146] width 78 height 105
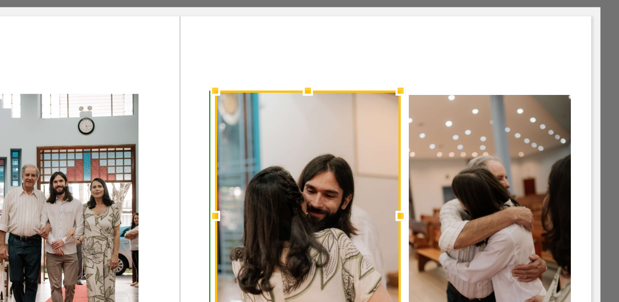
drag, startPoint x: 363, startPoint y: 95, endPoint x: 363, endPoint y: 99, distance: 4.3
click at [363, 99] on div at bounding box center [362, 92] width 17 height 17
click at [362, 77] on quentale-layouter at bounding box center [309, 146] width 354 height 177
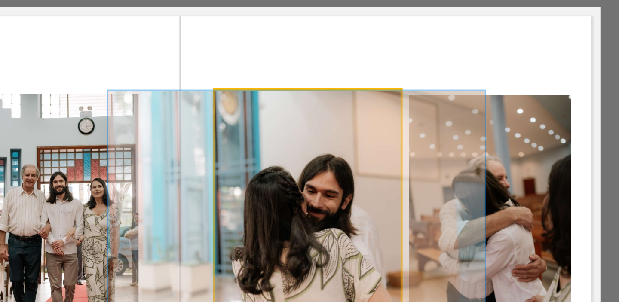
click at [371, 100] on quentale-photo at bounding box center [363, 146] width 78 height 106
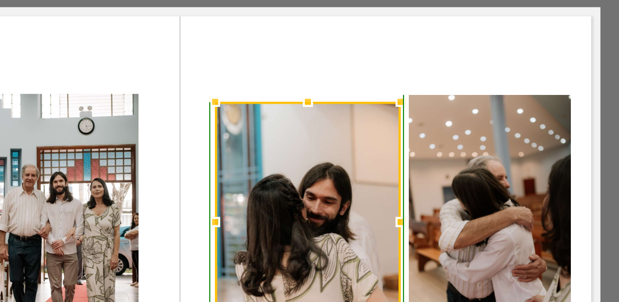
click at [363, 92] on div at bounding box center [362, 97] width 17 height 17
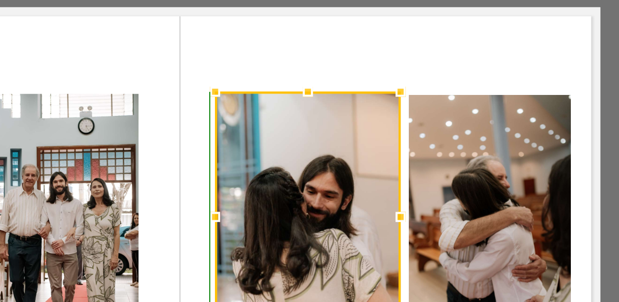
click at [362, 98] on div at bounding box center [362, 93] width 17 height 17
click at [370, 80] on quentale-layouter at bounding box center [309, 146] width 354 height 177
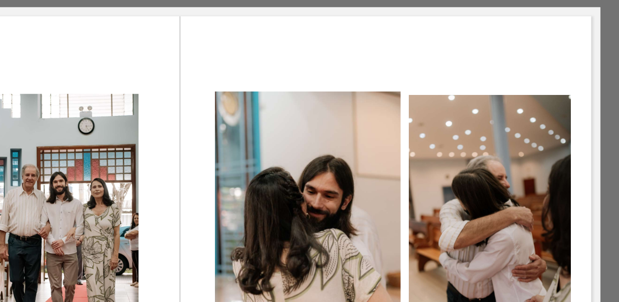
click at [373, 99] on quentale-photo at bounding box center [363, 145] width 78 height 105
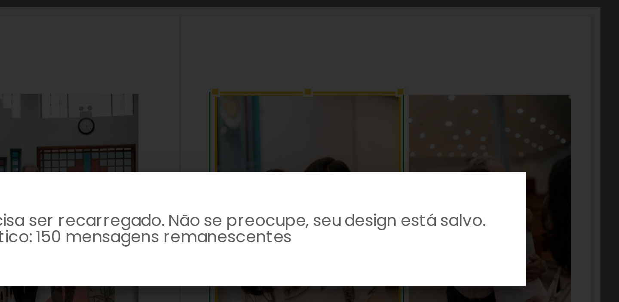
click at [363, 91] on body "link( href="../../bower_components/polymer/polymer.html" rel="import" ) picture…" at bounding box center [309, 151] width 619 height 302
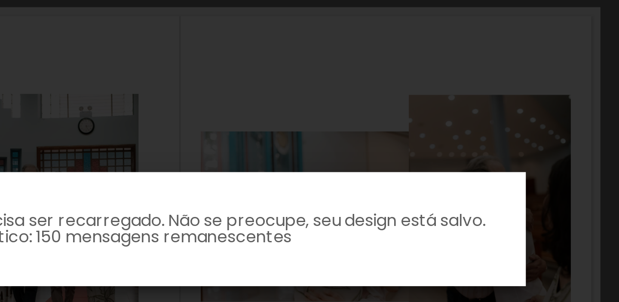
click at [372, 84] on iron-overlay-backdrop at bounding box center [309, 151] width 619 height 302
